Goal: Task Accomplishment & Management: Use online tool/utility

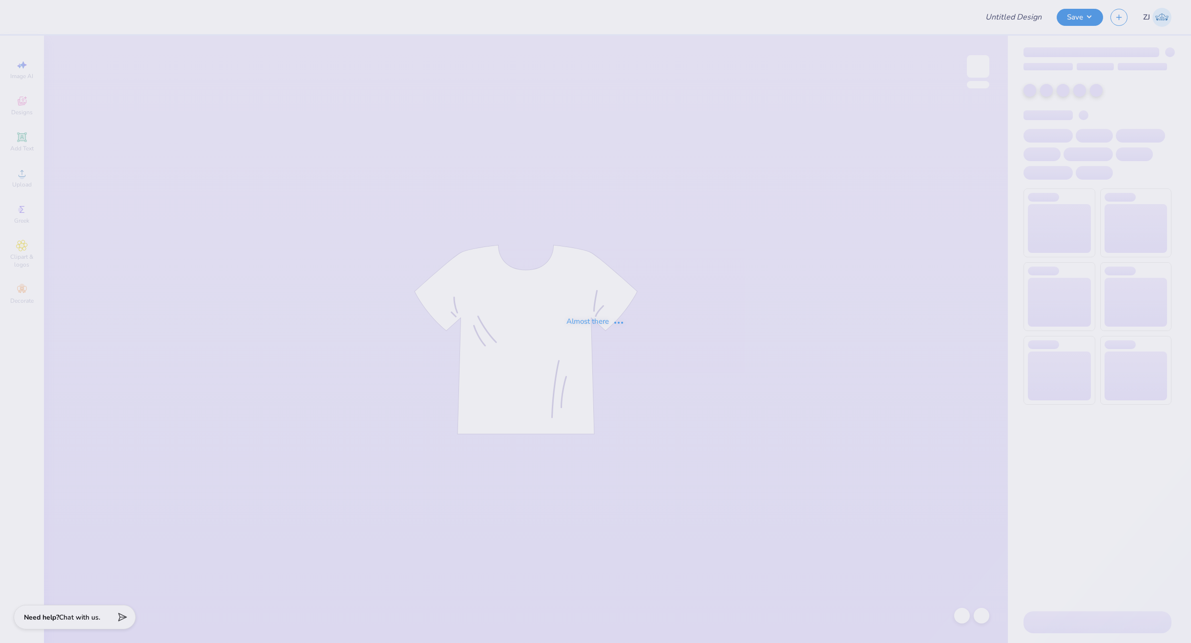
type input "[PERSON_NAME] Buckets Founders edition"
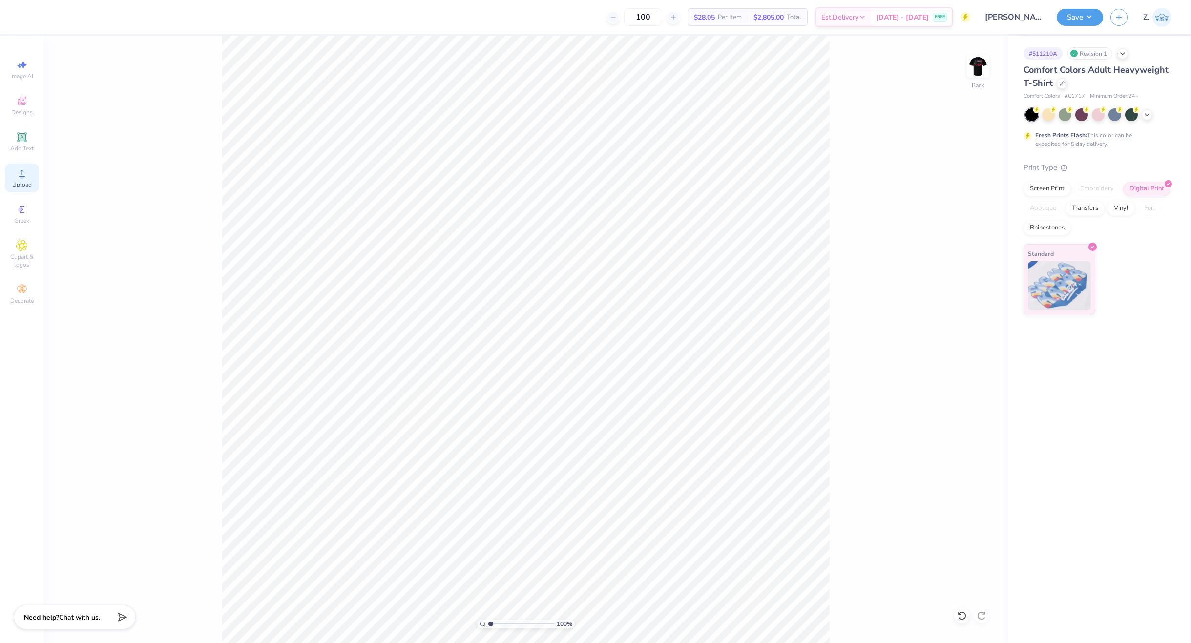
click at [29, 178] on div "Upload" at bounding box center [22, 178] width 34 height 29
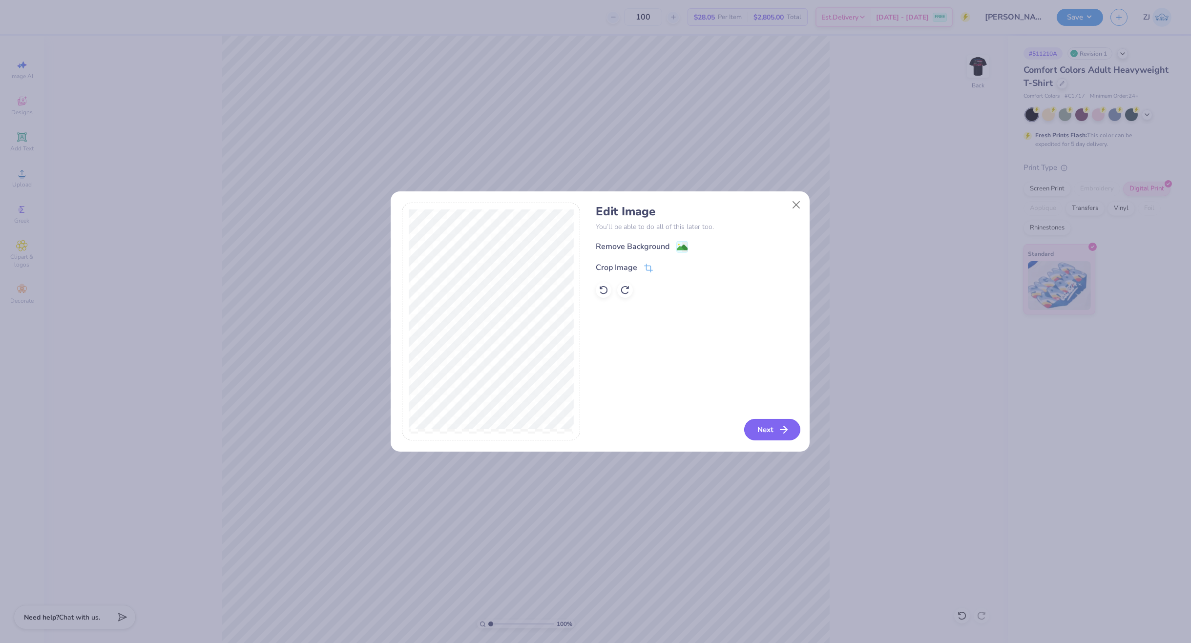
click at [782, 428] on icon "button" at bounding box center [784, 430] width 12 height 12
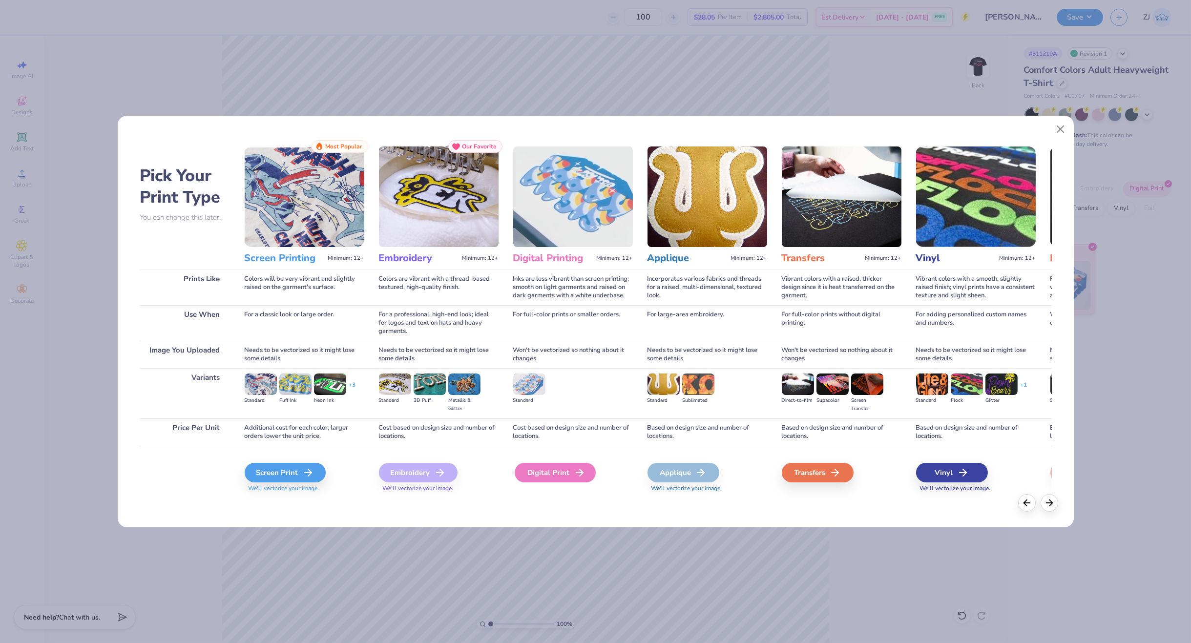
click at [548, 476] on div "Digital Print" at bounding box center [555, 473] width 81 height 20
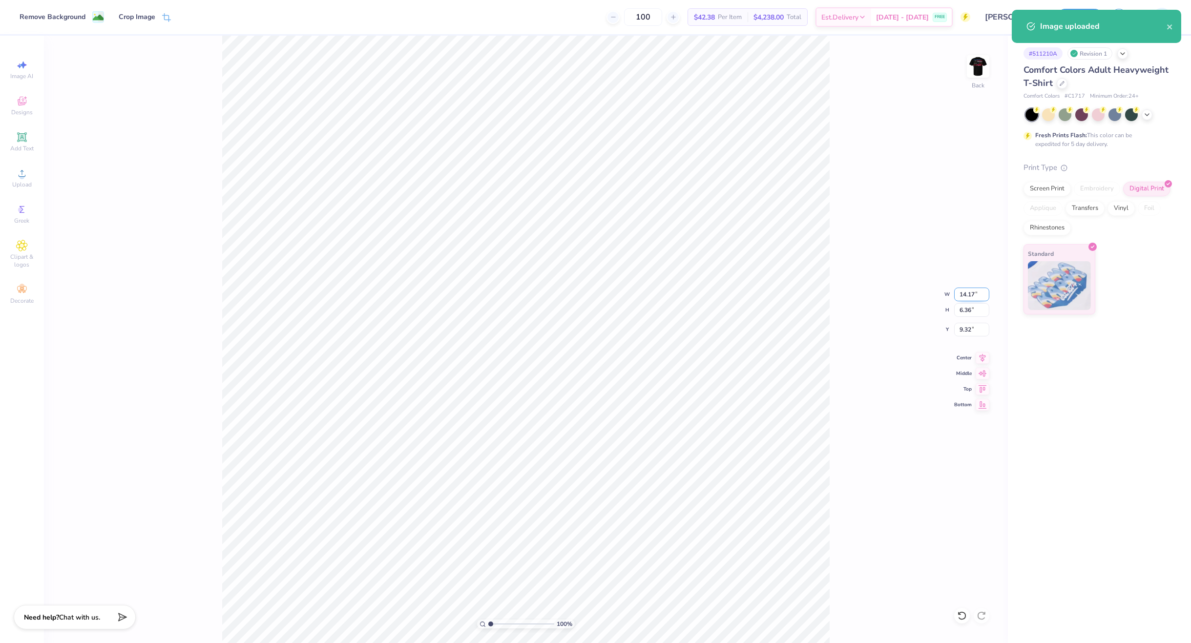
click at [960, 289] on input "14.17" at bounding box center [971, 295] width 35 height 14
type input "3.50"
type input "1.57"
type input "11.71"
type input "3.00"
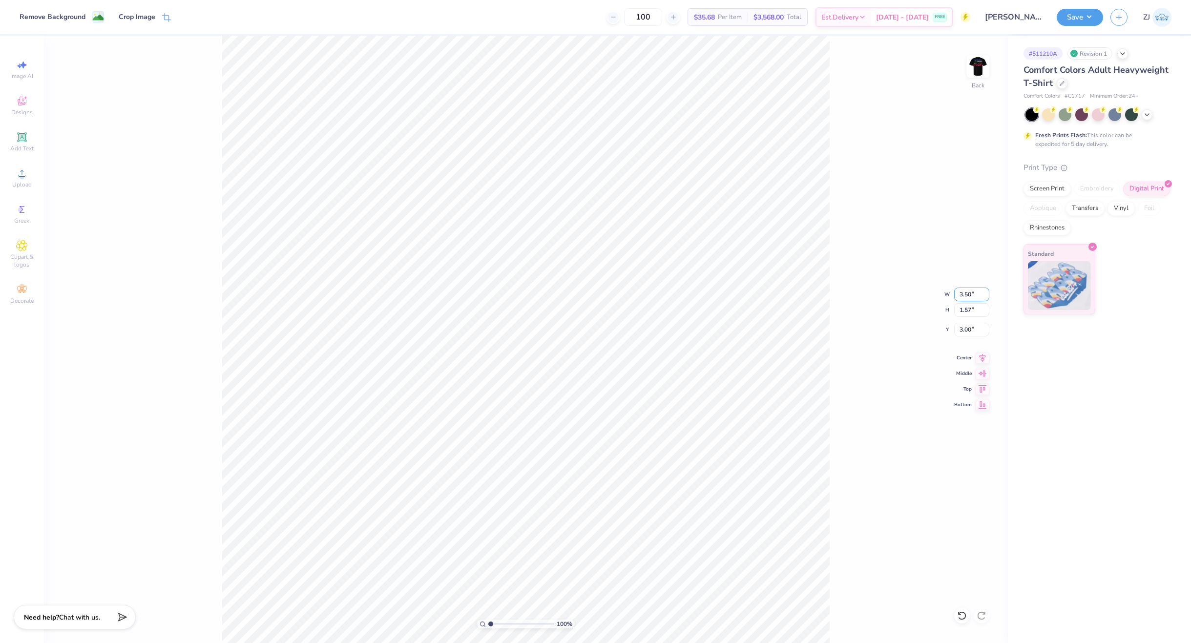
click at [965, 295] on input "3.50" at bounding box center [971, 295] width 35 height 14
type input "14.24"
type input "6.39"
type input "0.59"
click at [963, 296] on input "14.24" at bounding box center [971, 295] width 35 height 14
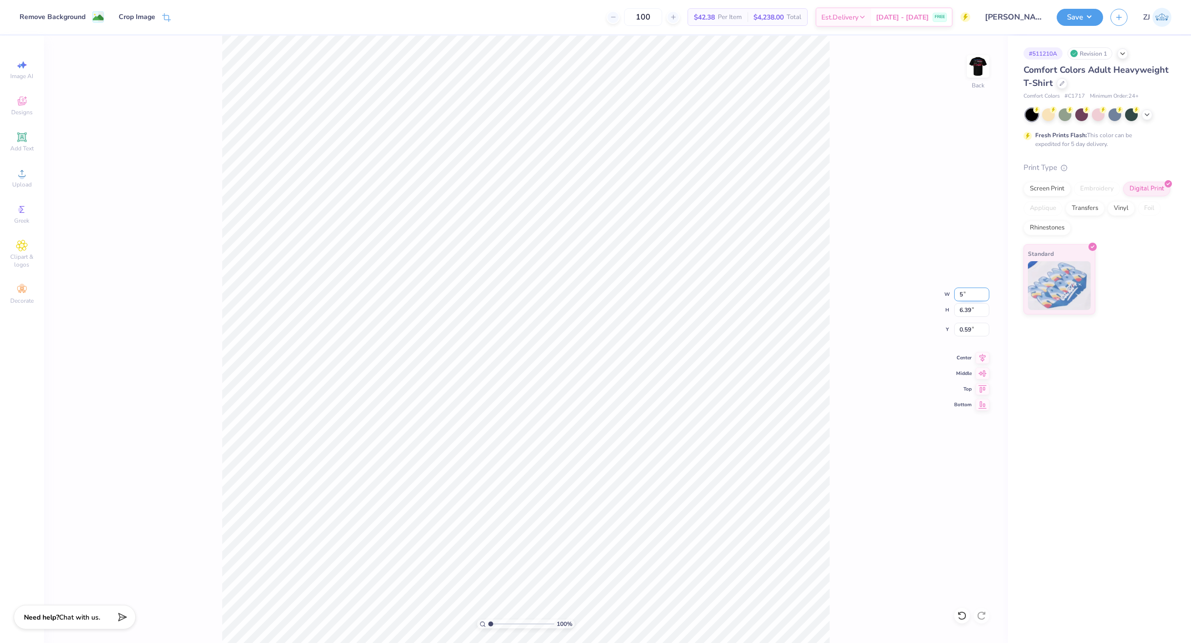
type input "5.00"
type input "2.24"
type input "2.66"
type input "3.00"
click at [978, 65] on img at bounding box center [978, 66] width 39 height 39
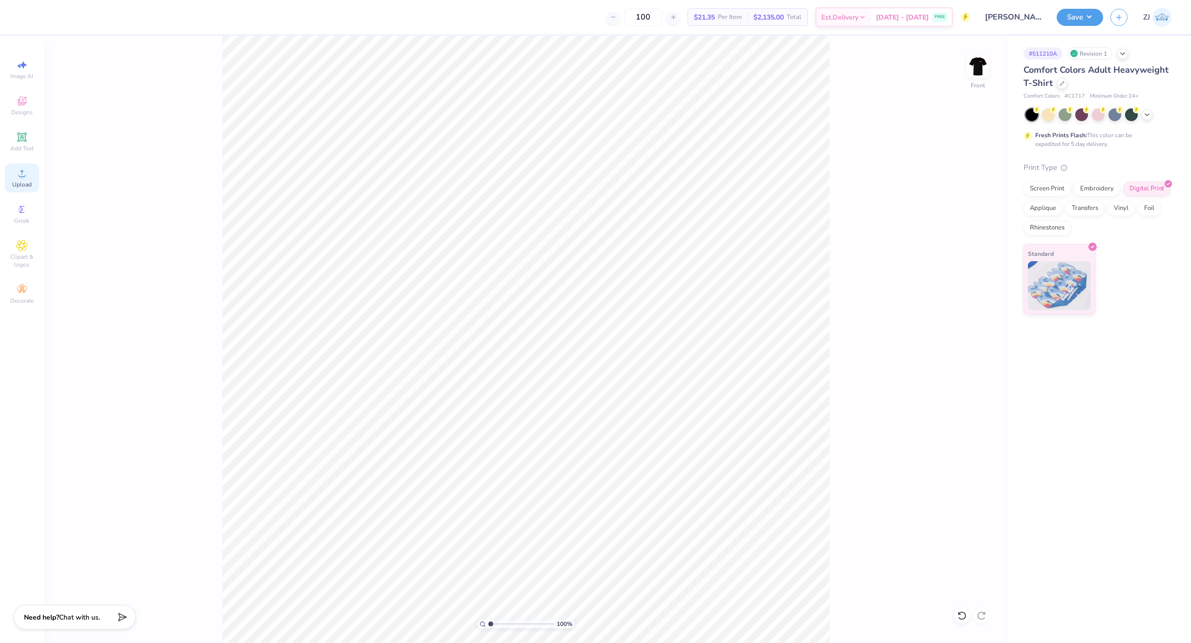
click at [16, 181] on span "Upload" at bounding box center [22, 185] width 20 height 8
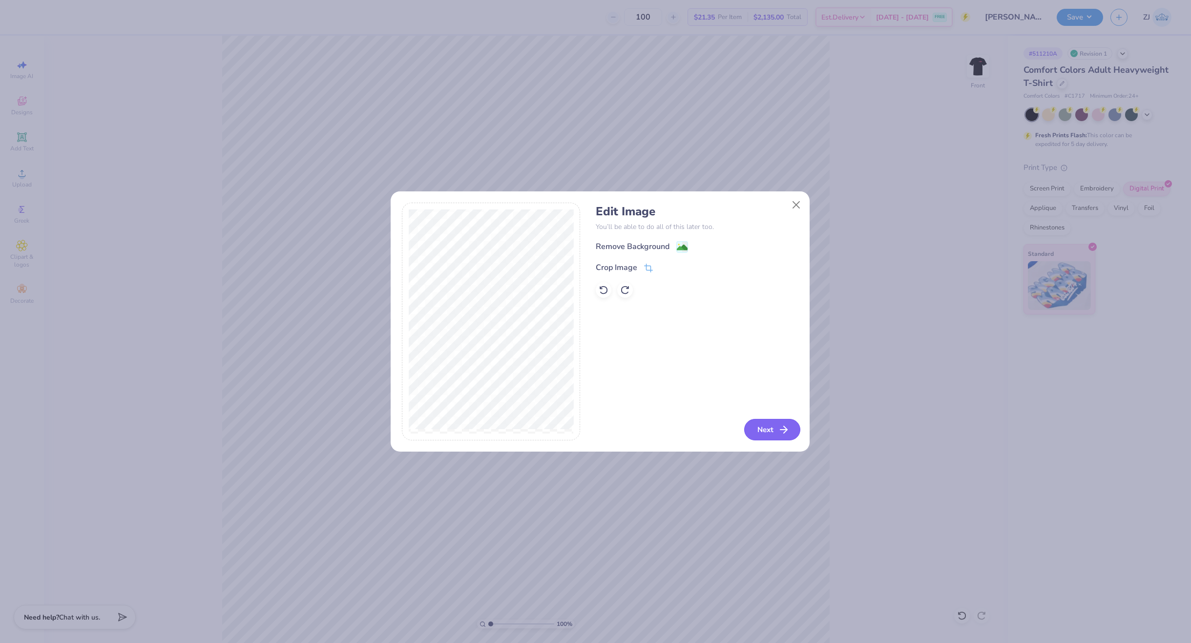
click at [771, 432] on button "Next" at bounding box center [772, 429] width 56 height 21
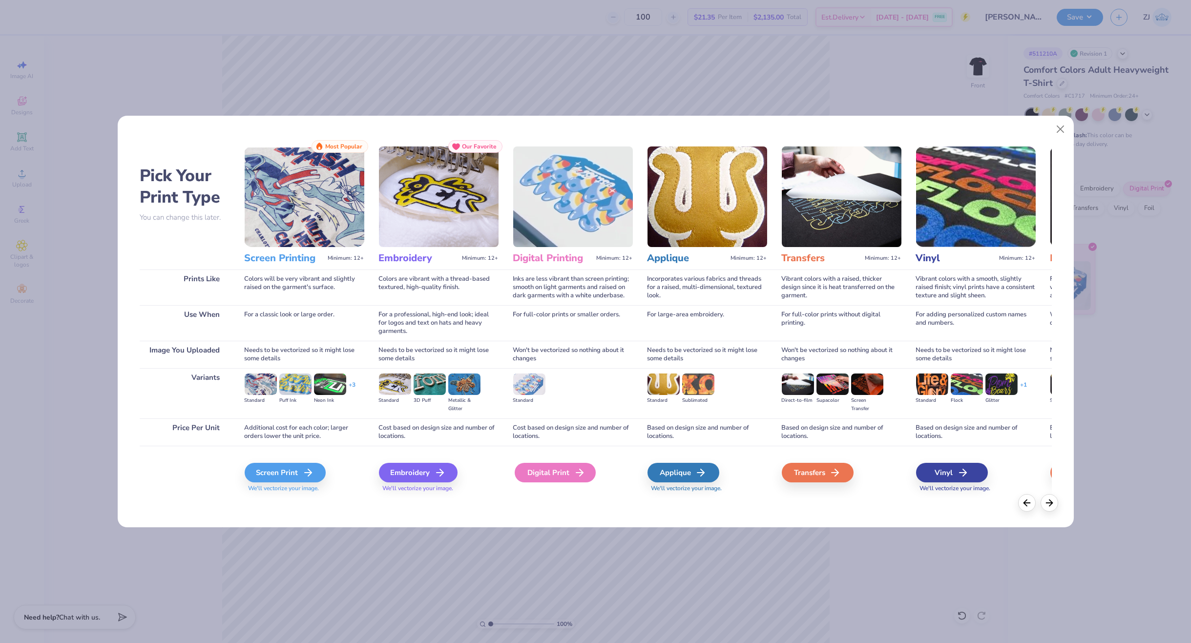
click at [549, 479] on div "Digital Print" at bounding box center [555, 473] width 81 height 20
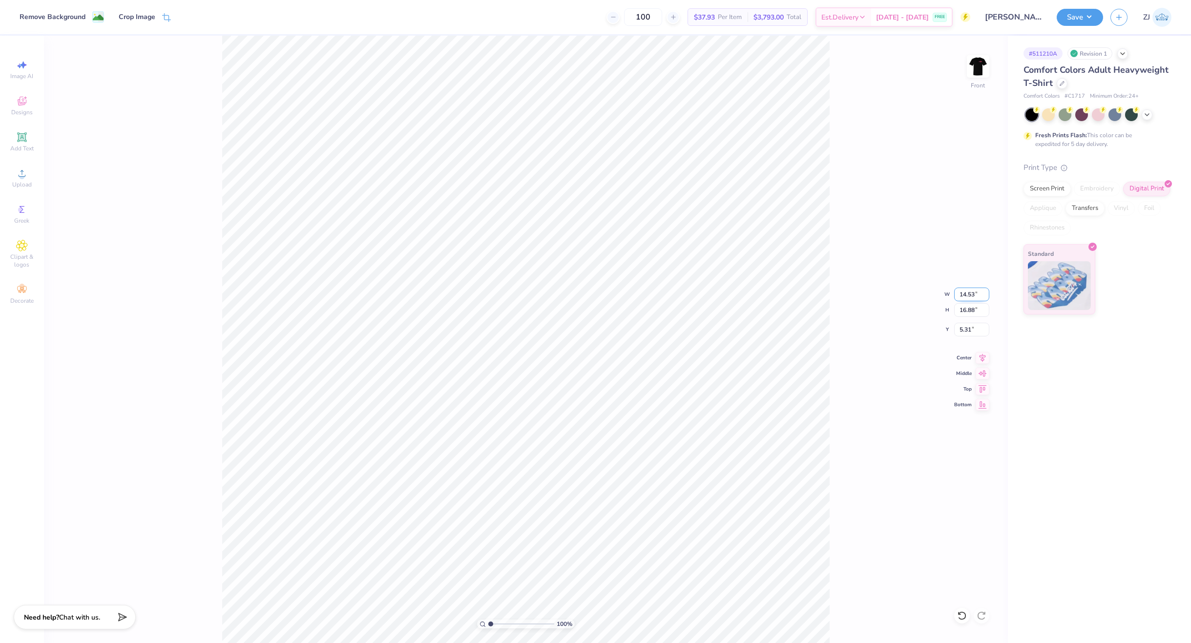
click at [962, 290] on input "14.53" at bounding box center [971, 295] width 35 height 14
type input "12.50"
type input "14.52"
click at [974, 325] on input "6.49" at bounding box center [971, 330] width 35 height 14
type input "3.00"
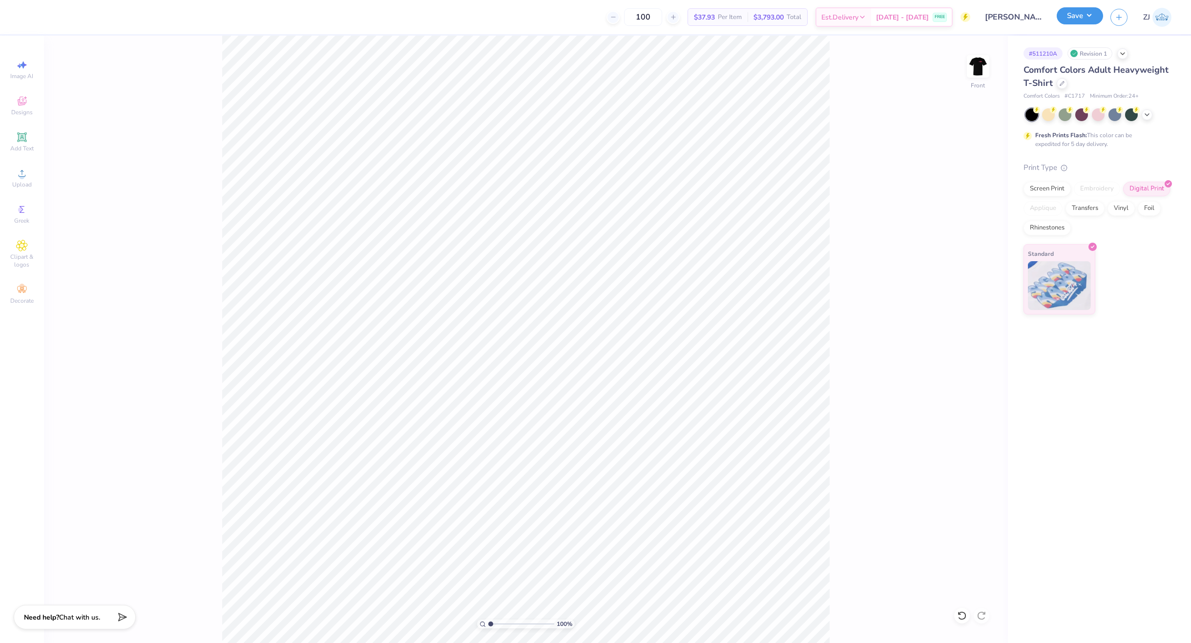
click at [1088, 10] on button "Save" at bounding box center [1080, 15] width 46 height 17
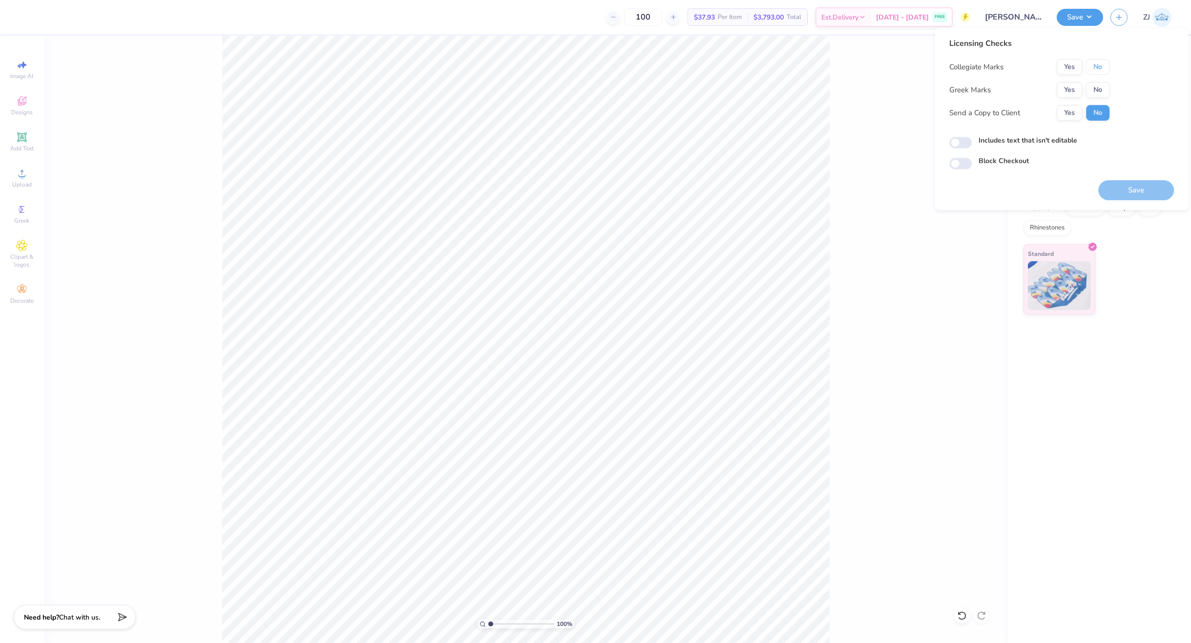
click at [1094, 68] on button "No" at bounding box center [1097, 67] width 23 height 16
click at [1095, 90] on button "No" at bounding box center [1097, 90] width 23 height 16
click at [964, 142] on input "Includes text that isn't editable" at bounding box center [961, 143] width 22 height 12
checkbox input "true"
click at [1074, 112] on button "Yes" at bounding box center [1069, 113] width 25 height 16
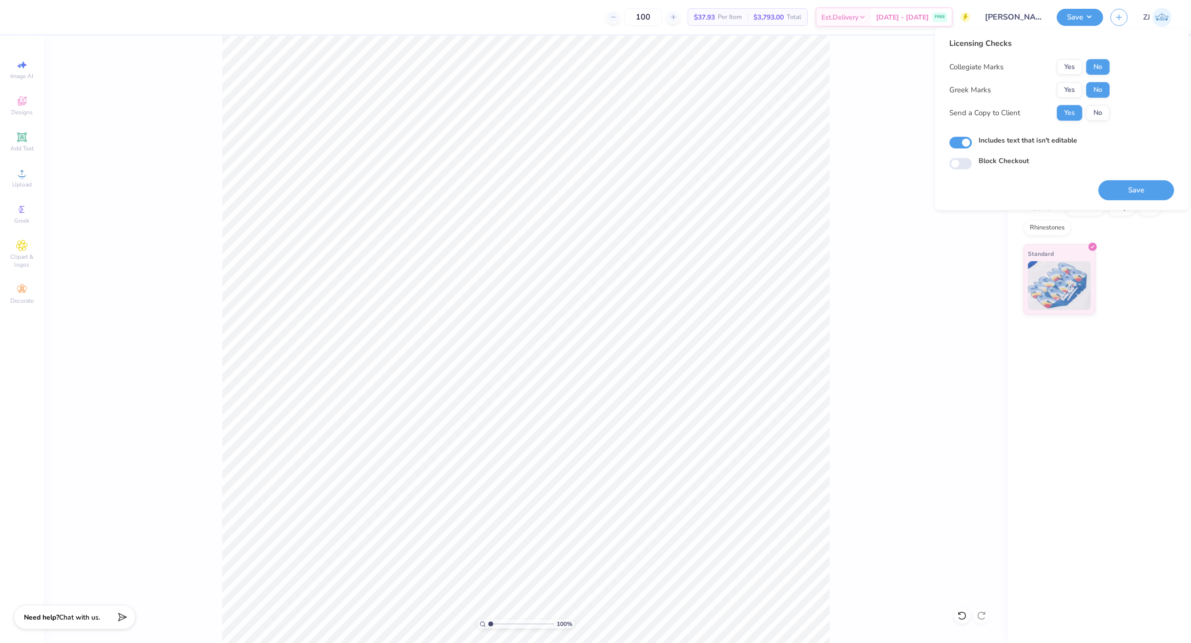
drag, startPoint x: 1163, startPoint y: 186, endPoint x: 1148, endPoint y: 186, distance: 14.7
click at [1163, 187] on button "Save" at bounding box center [1137, 190] width 76 height 20
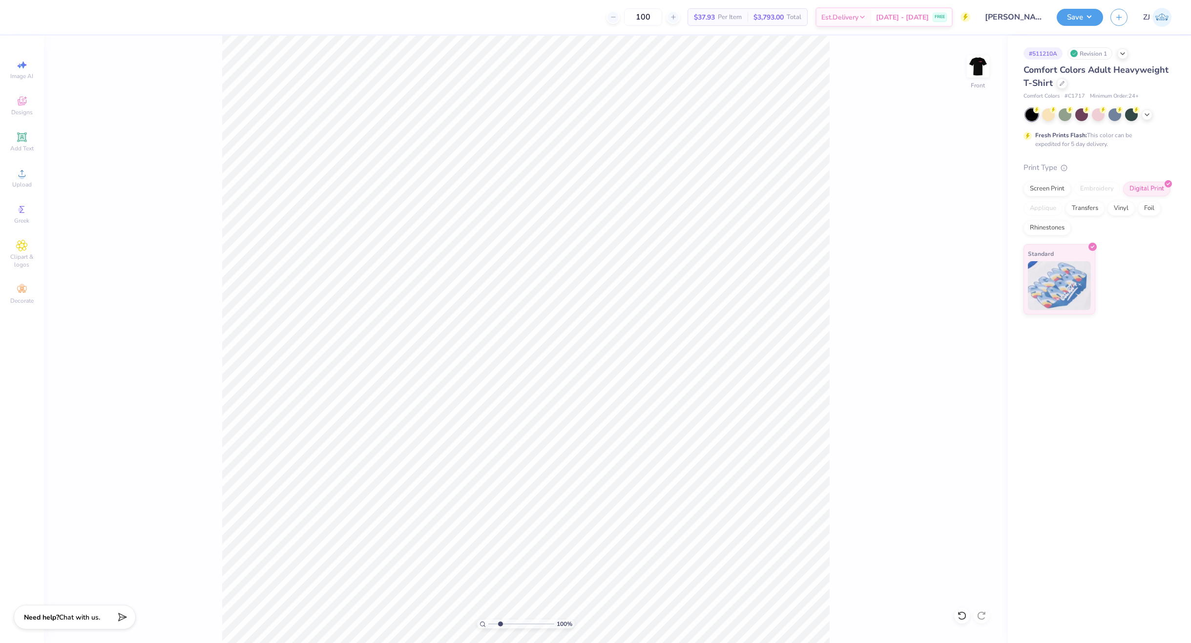
click at [500, 627] on input "range" at bounding box center [521, 624] width 66 height 9
click at [483, 625] on icon at bounding box center [483, 624] width 6 height 6
type input "1"
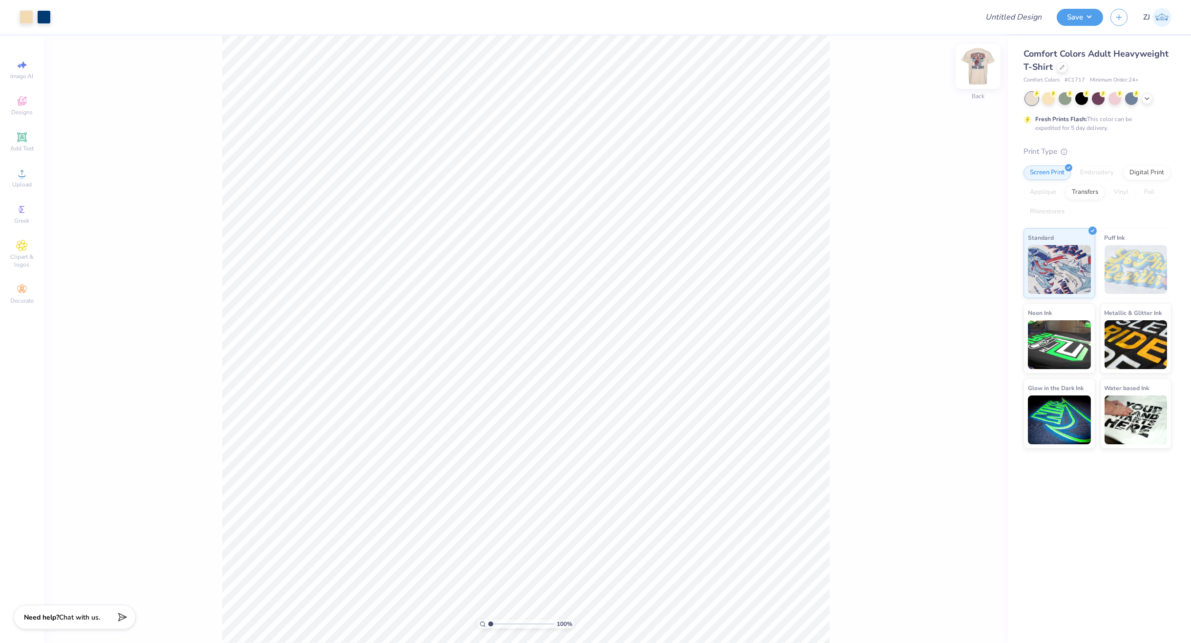
click at [975, 73] on img at bounding box center [978, 66] width 39 height 39
click at [601, 398] on li "Download vector" at bounding box center [590, 394] width 77 height 19
